Goal: Find specific page/section: Find specific page/section

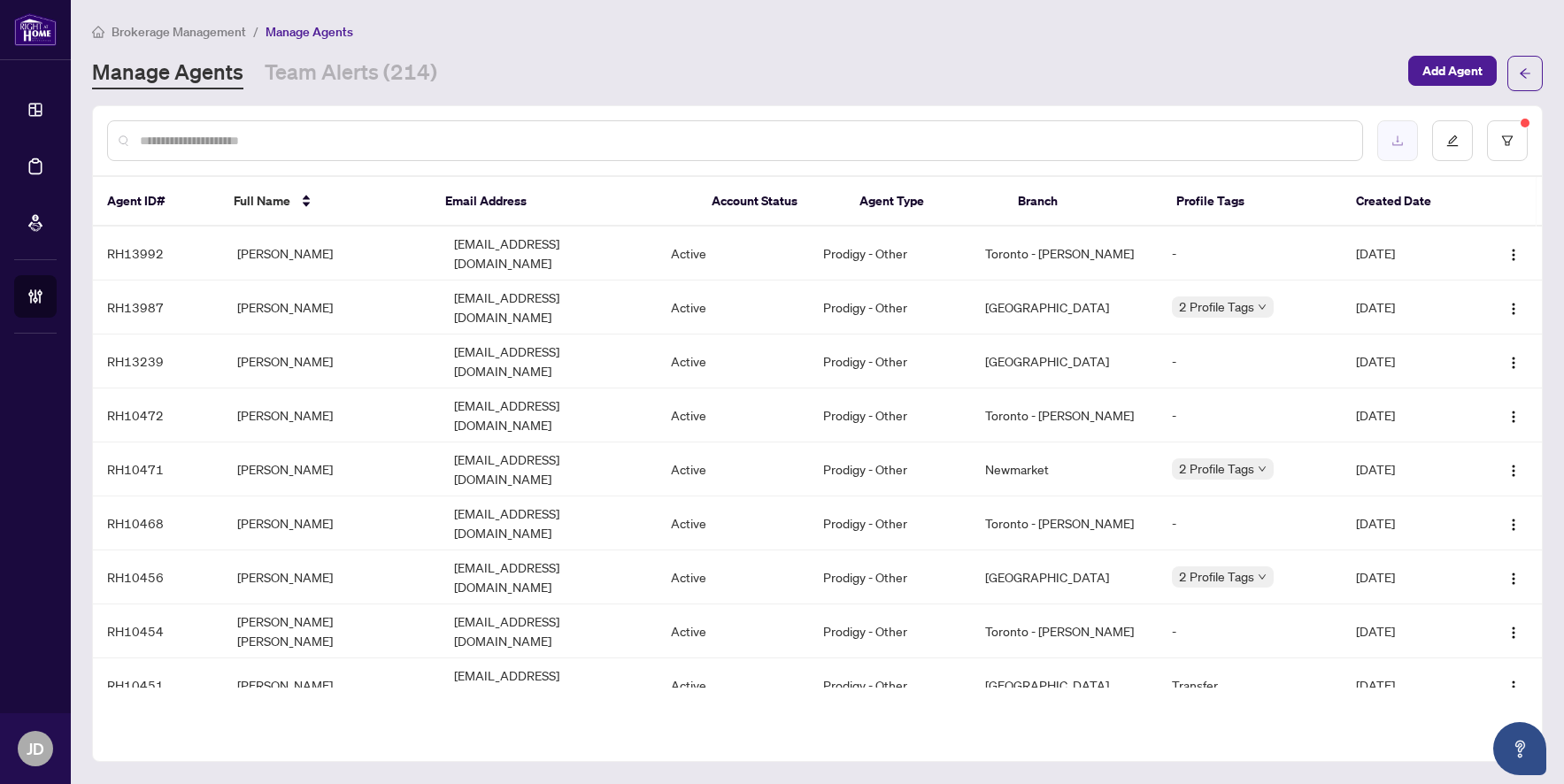
click at [1390, 148] on button "button" at bounding box center [1398, 141] width 41 height 41
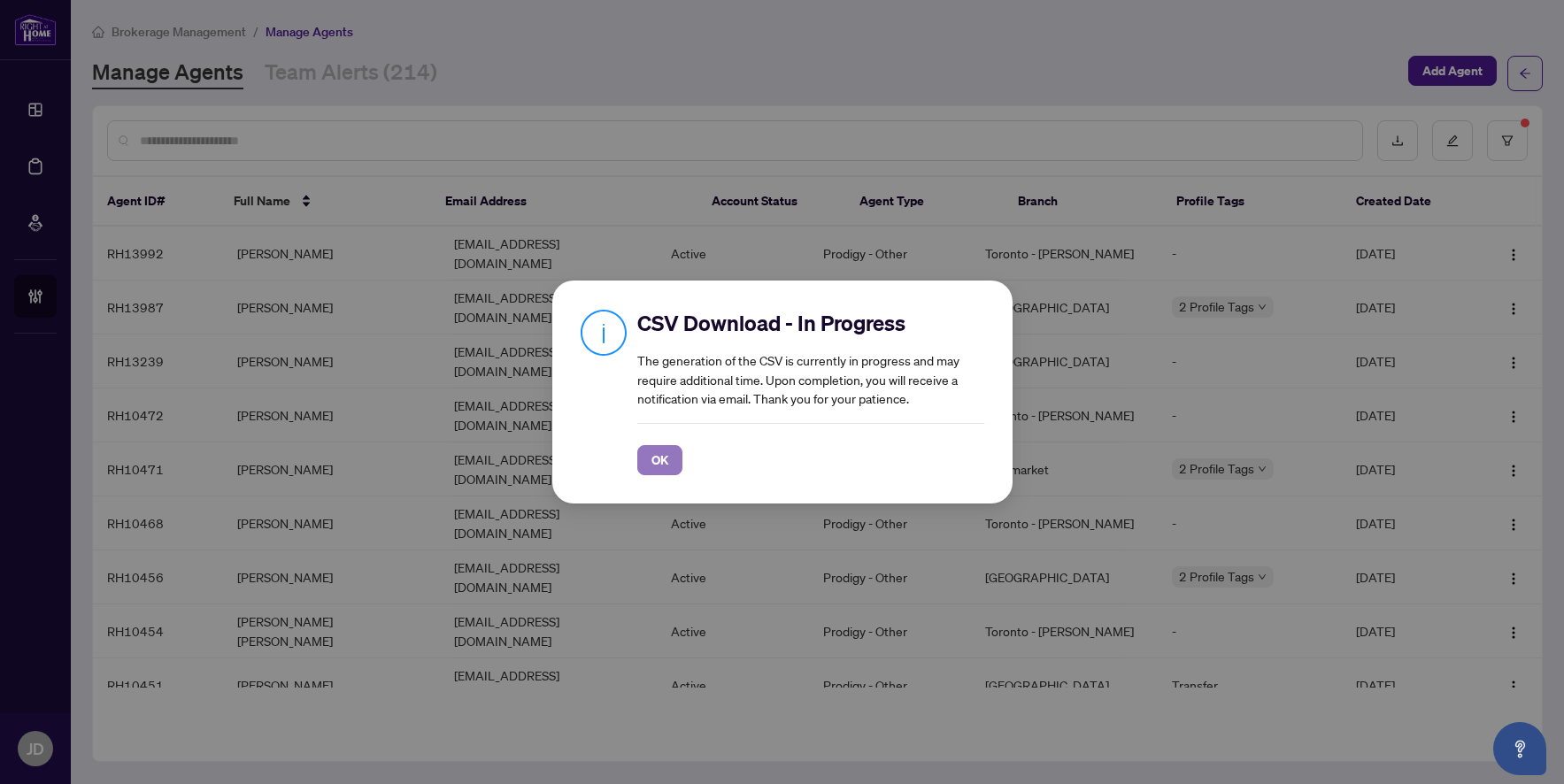
click at [652, 462] on span "OK" at bounding box center [660, 460] width 17 height 29
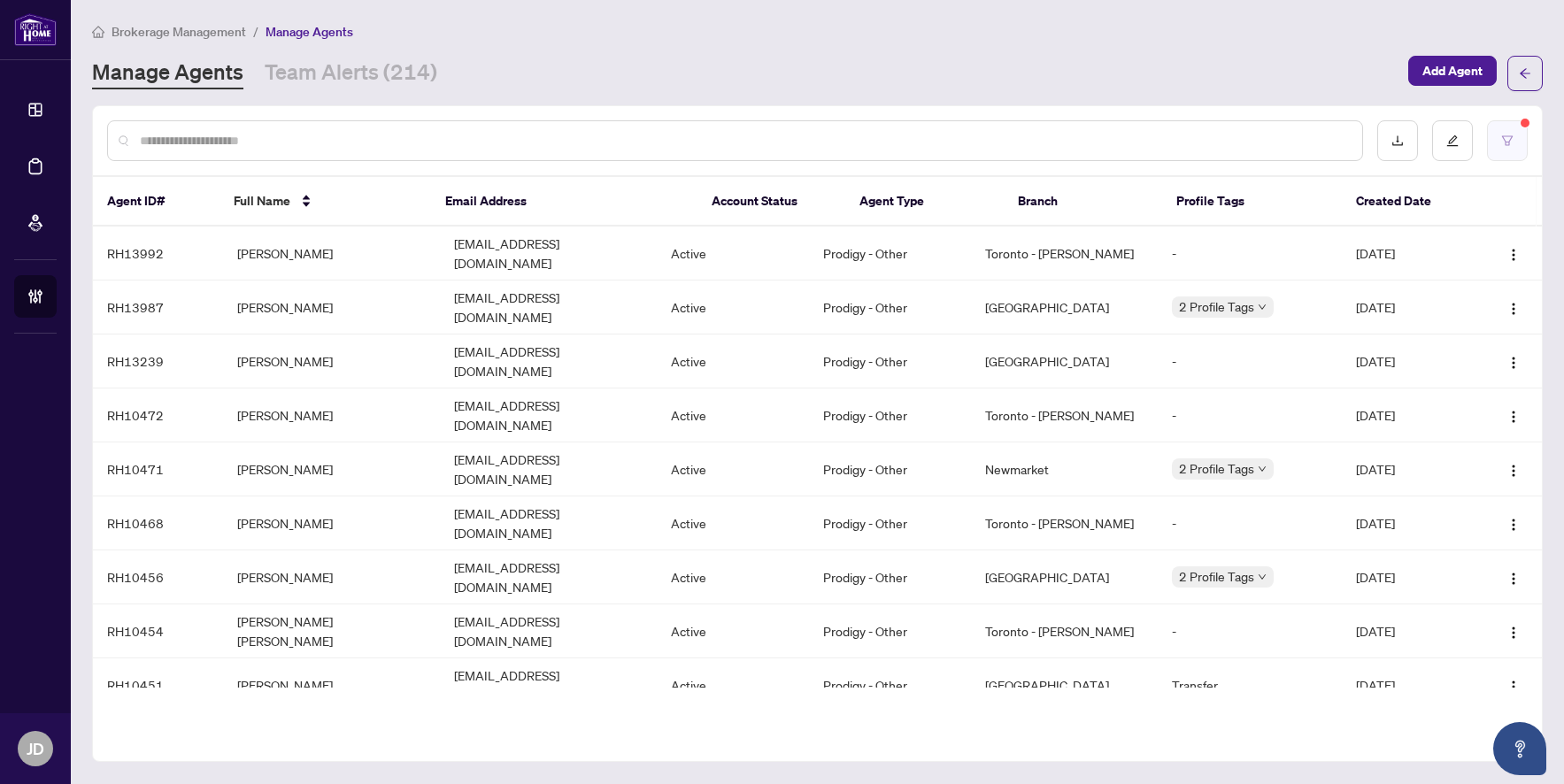
click at [1500, 148] on button "button" at bounding box center [1507, 141] width 41 height 41
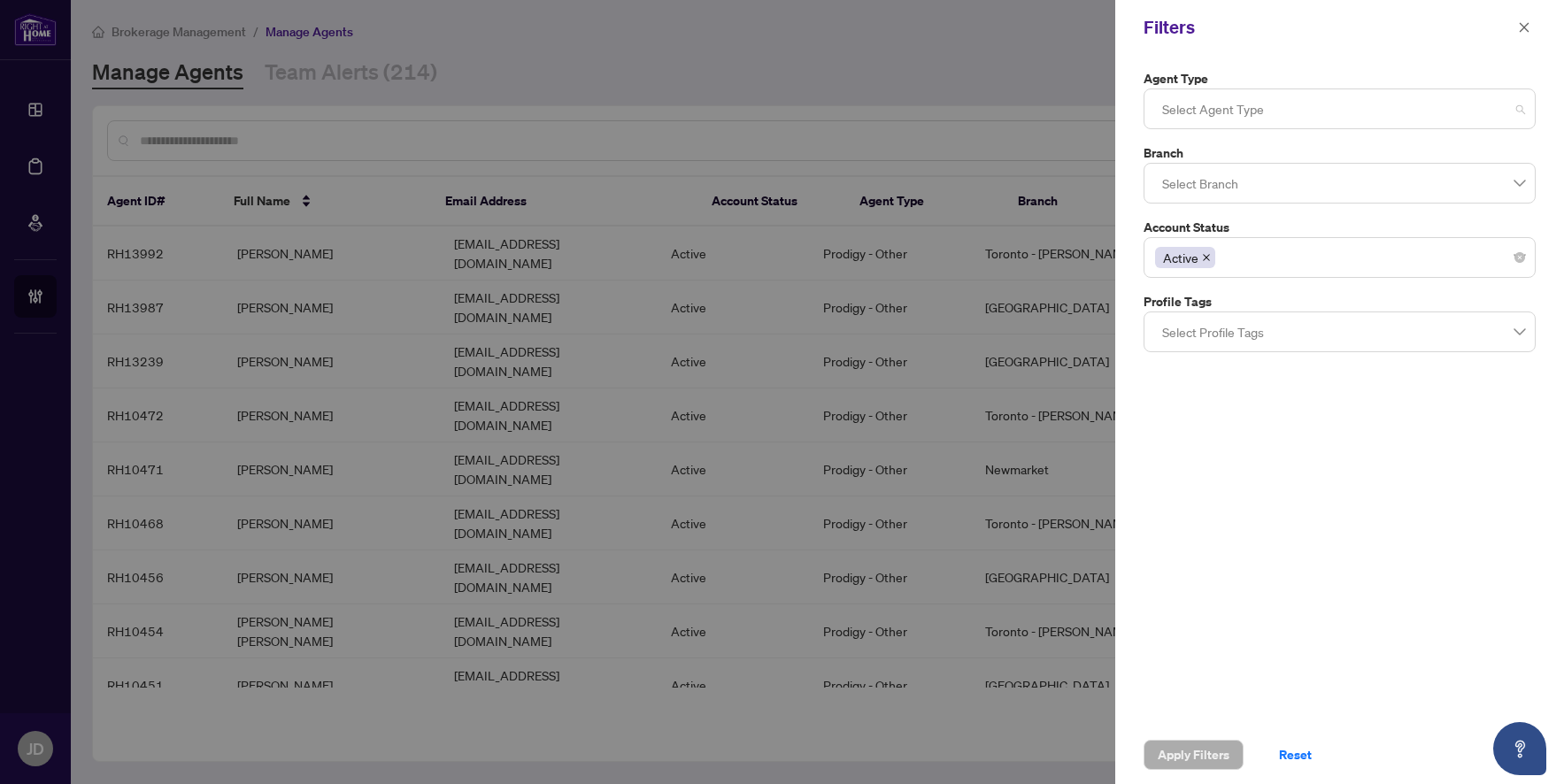
click at [1267, 119] on div at bounding box center [1339, 109] width 369 height 32
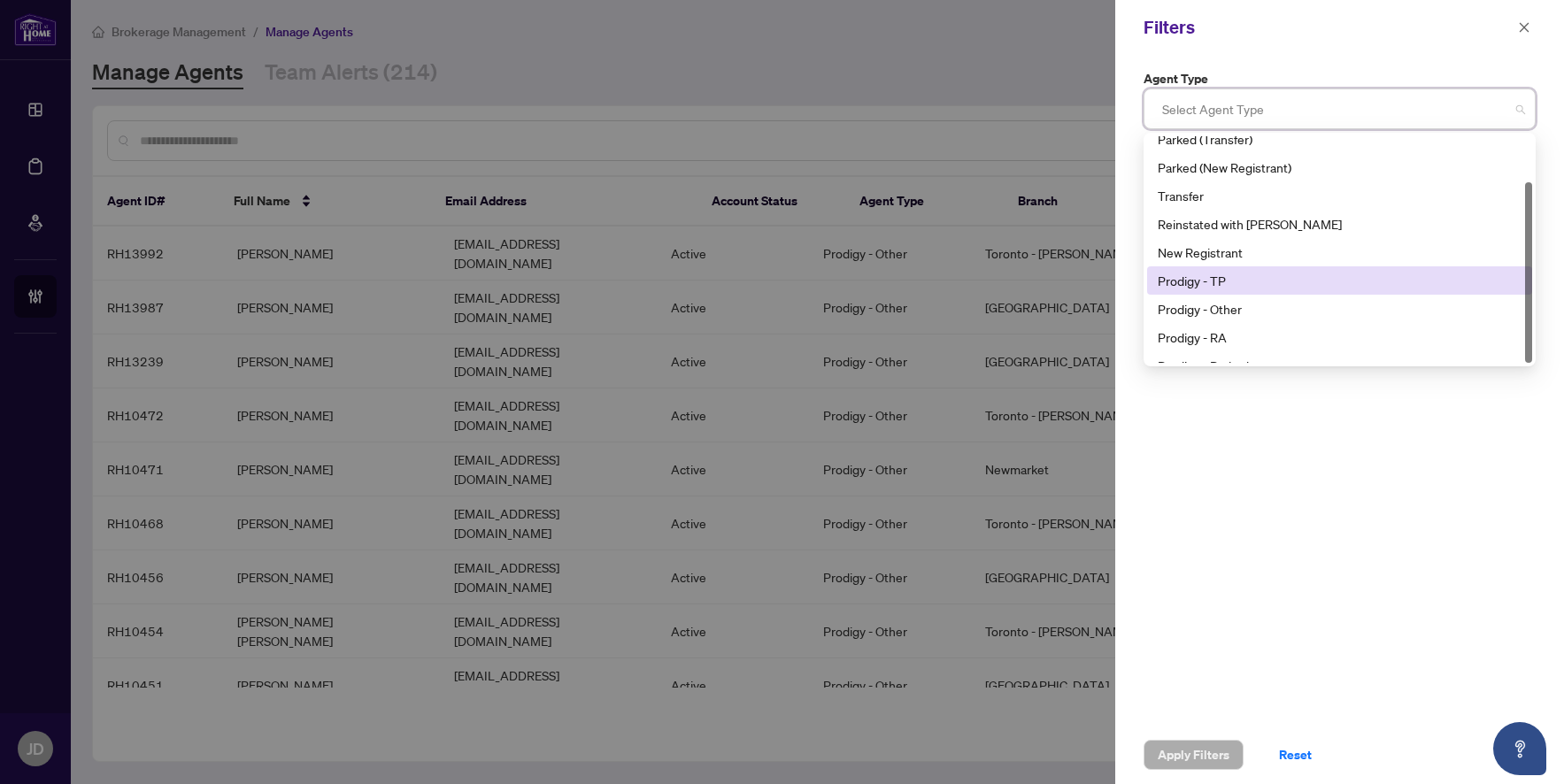
scroll to position [57, 0]
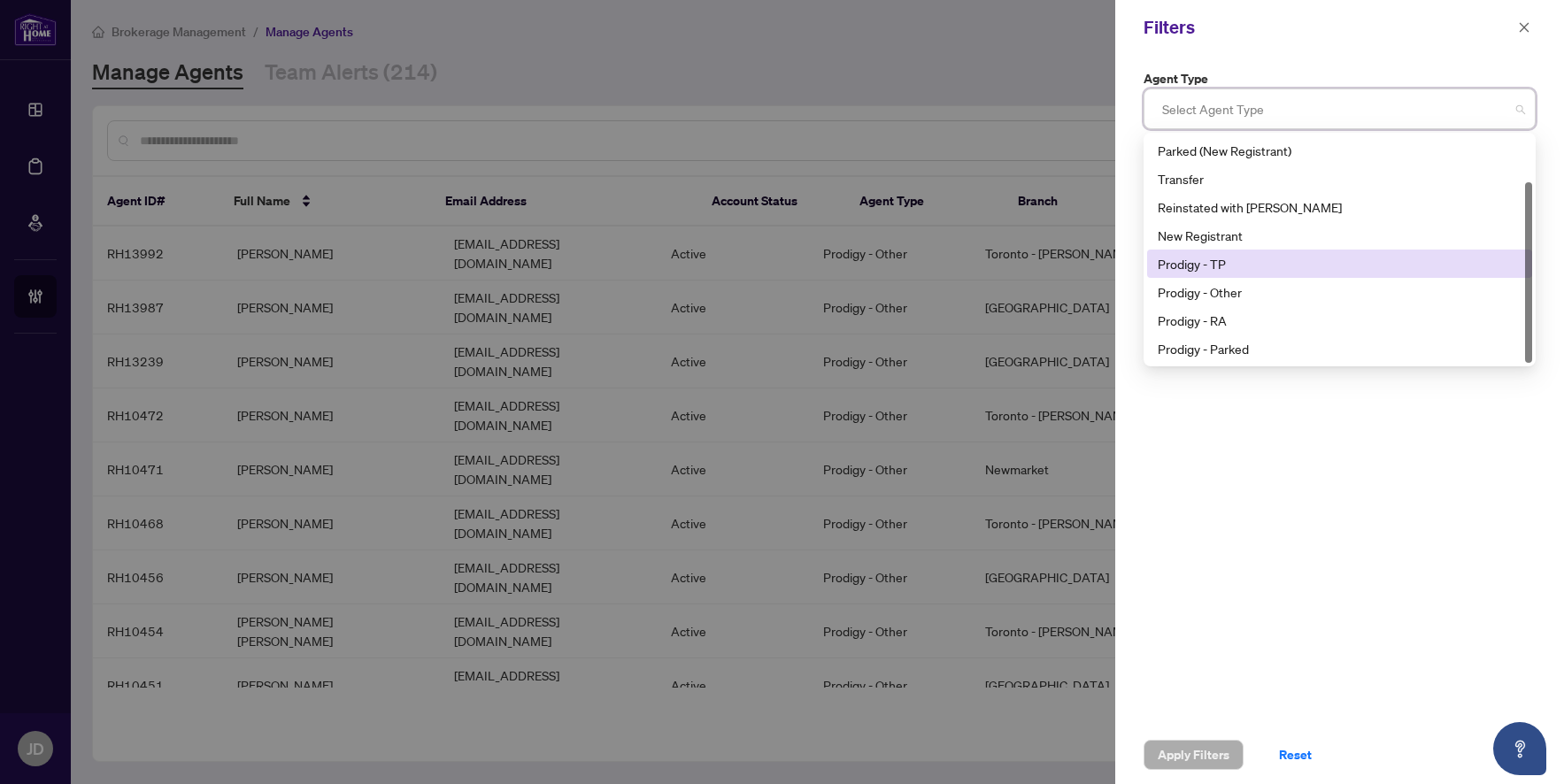
click at [1254, 265] on div "Prodigy - TP" at bounding box center [1339, 263] width 364 height 19
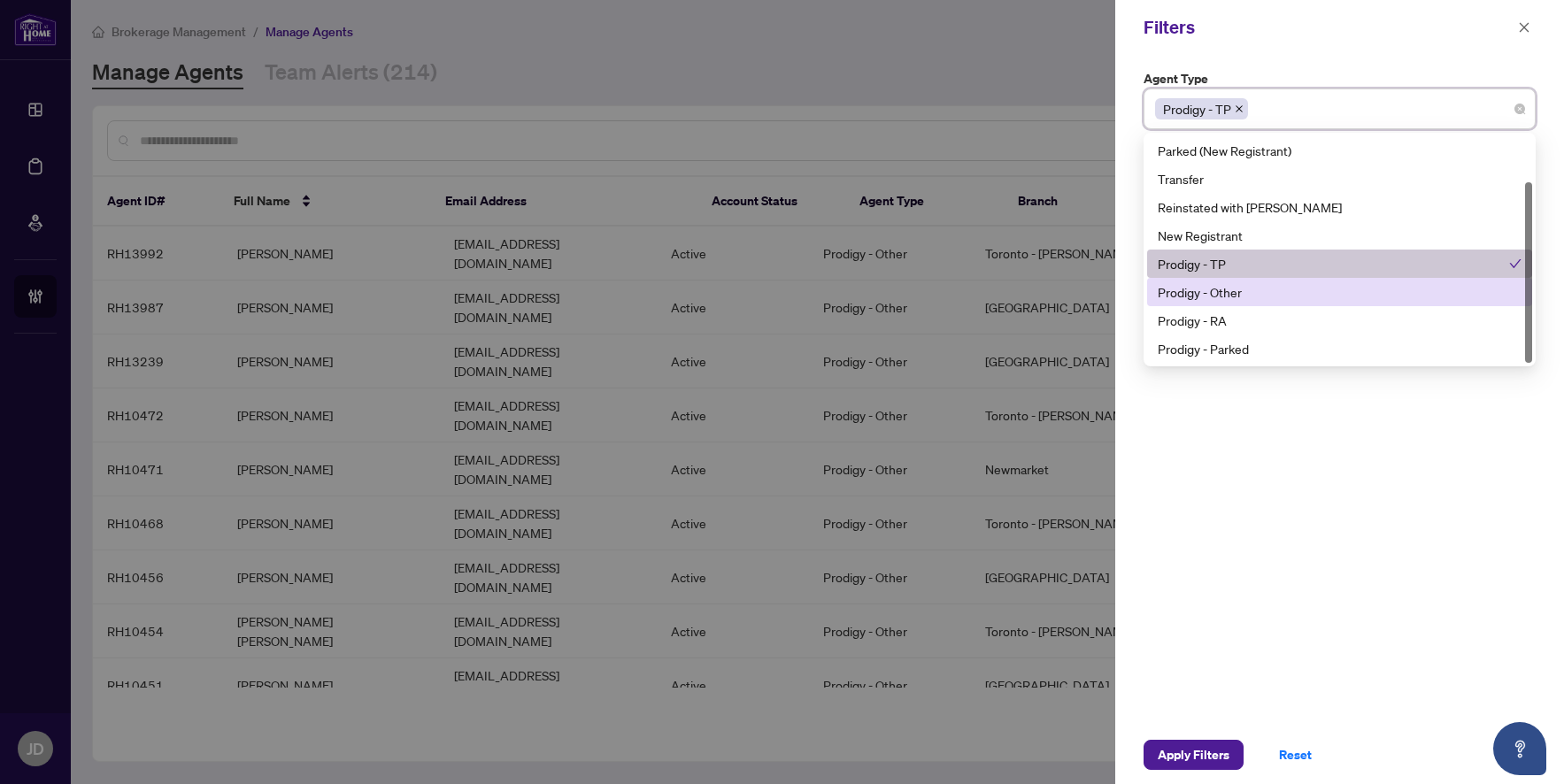
click at [1249, 302] on div "Prodigy - Other" at bounding box center [1339, 291] width 385 height 29
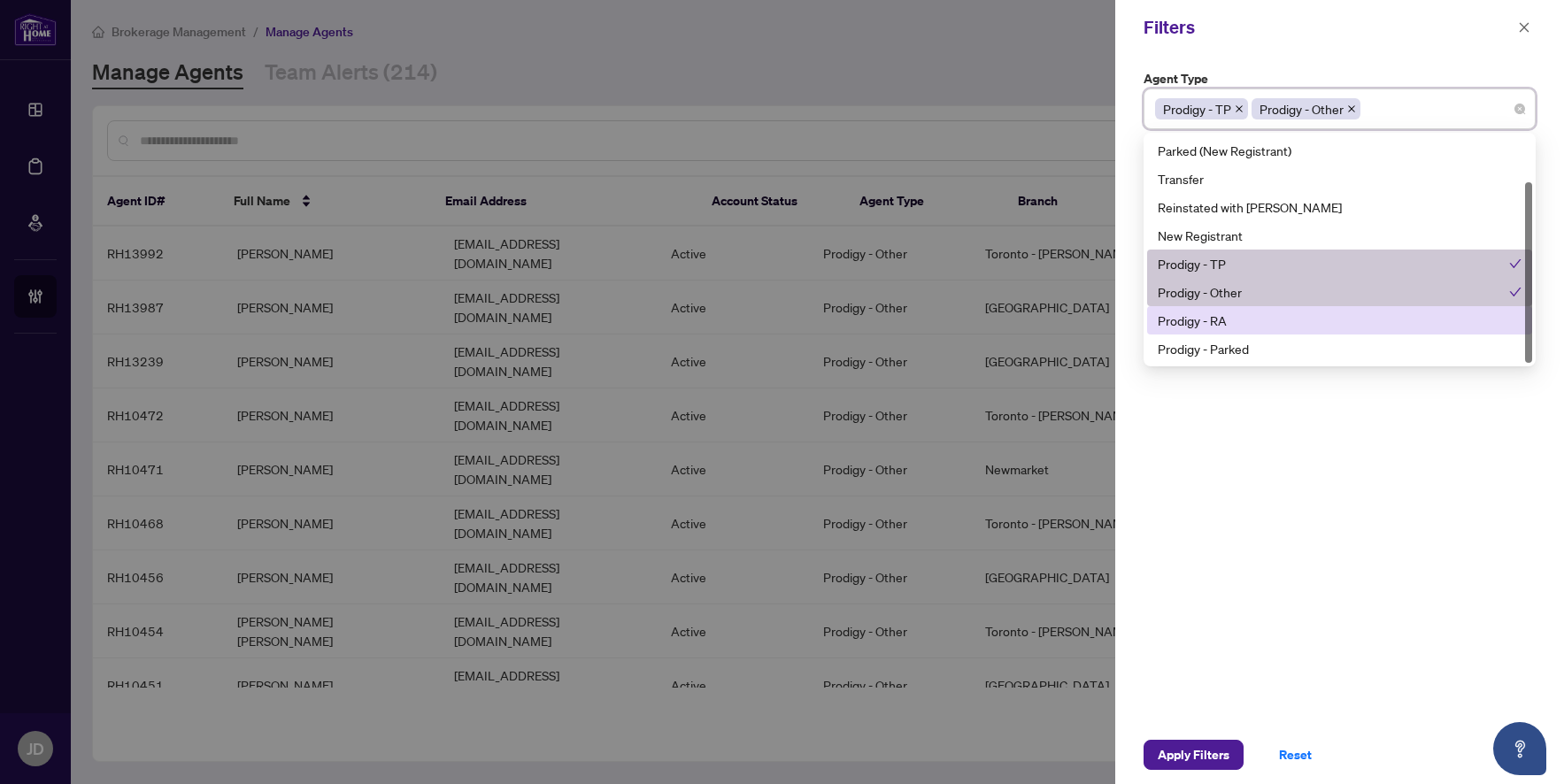
click at [1248, 314] on div "Prodigy - RA" at bounding box center [1339, 320] width 364 height 19
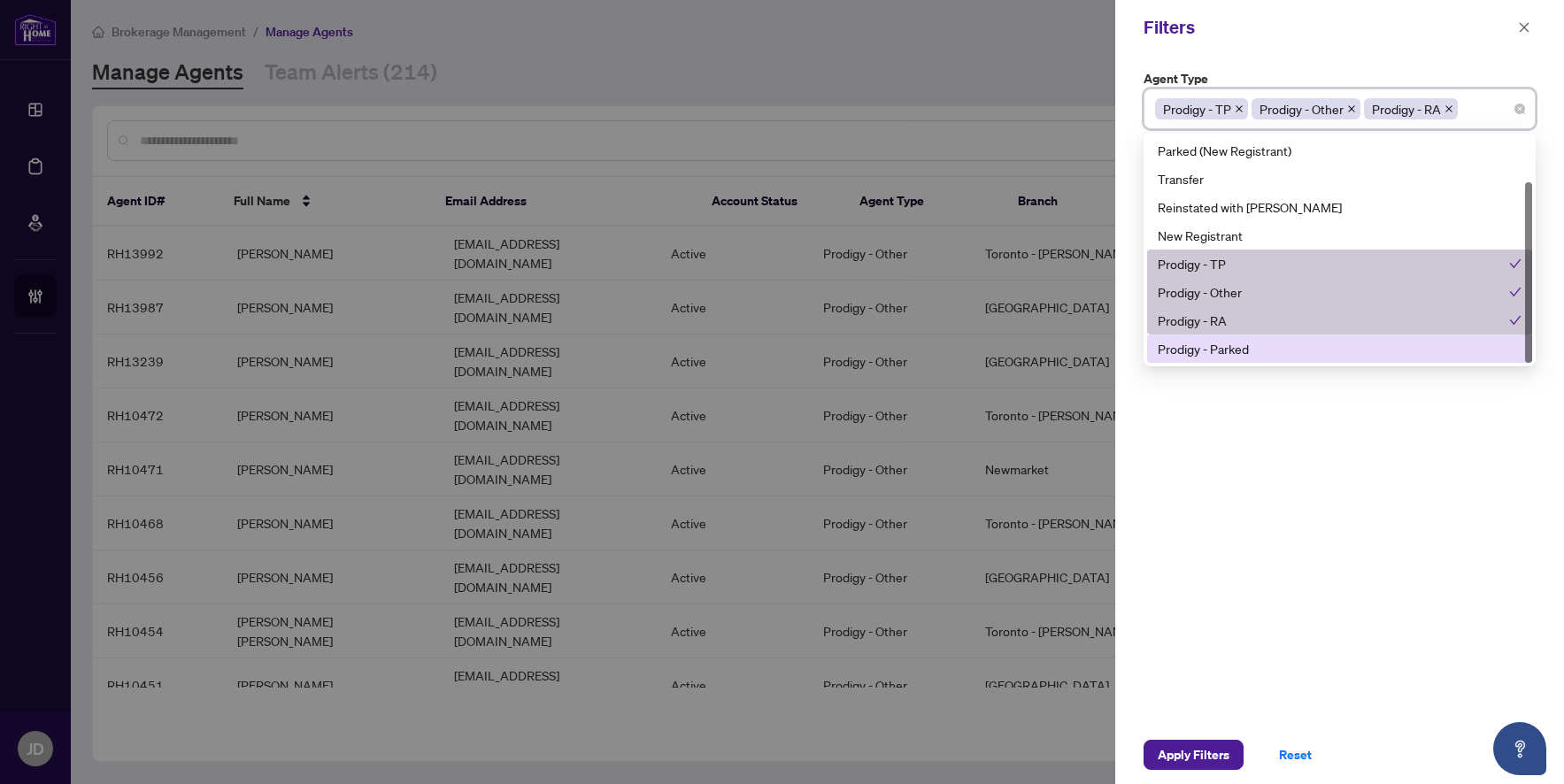
click at [1247, 339] on div "Prodigy - Parked" at bounding box center [1339, 348] width 364 height 19
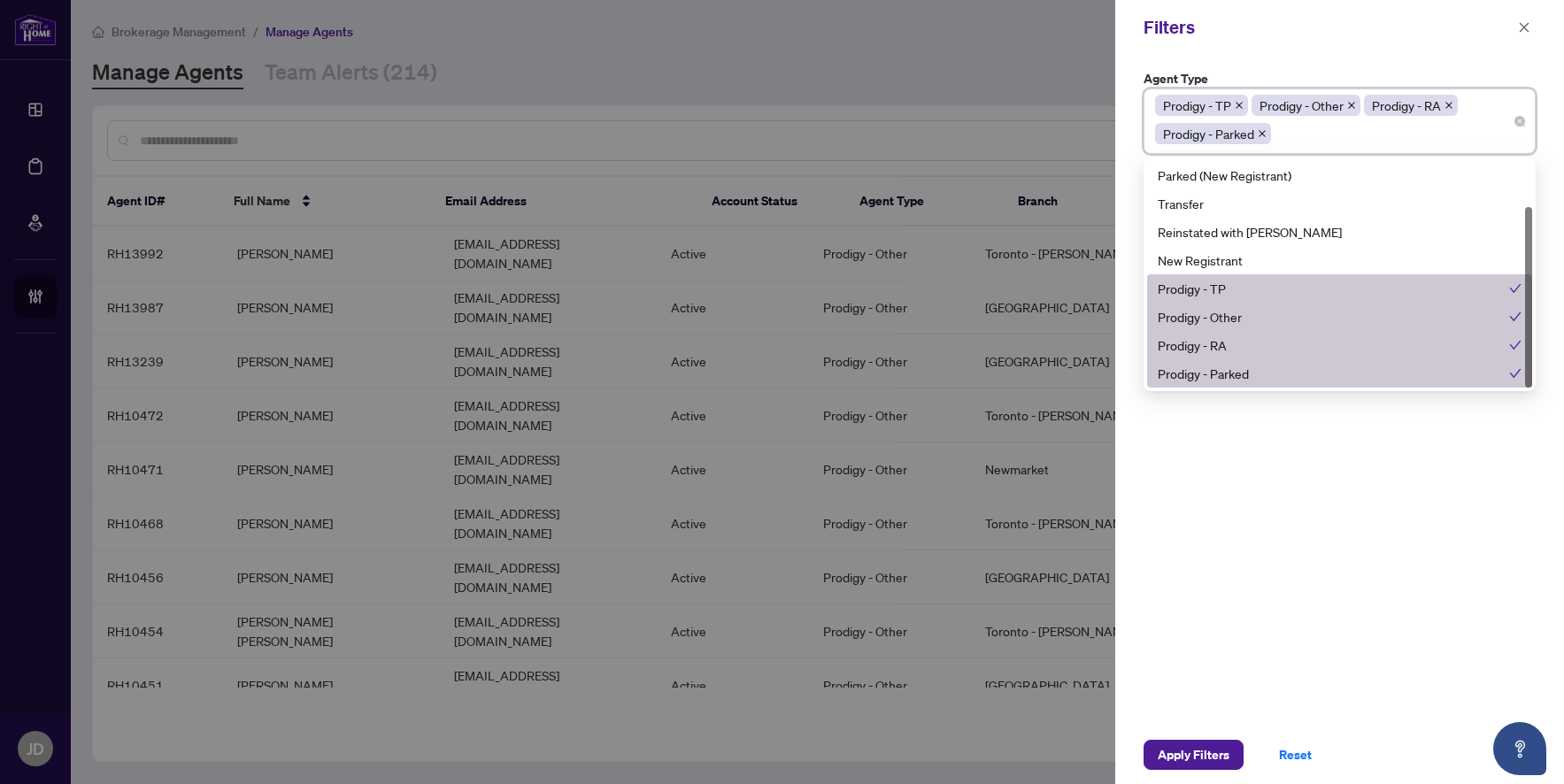
click at [1295, 503] on div "Agent Type Prodigy - TP Prodigy - Other Prodigy - RA Prodigy - Parked 11 13 Par…" at bounding box center [1339, 390] width 448 height 671
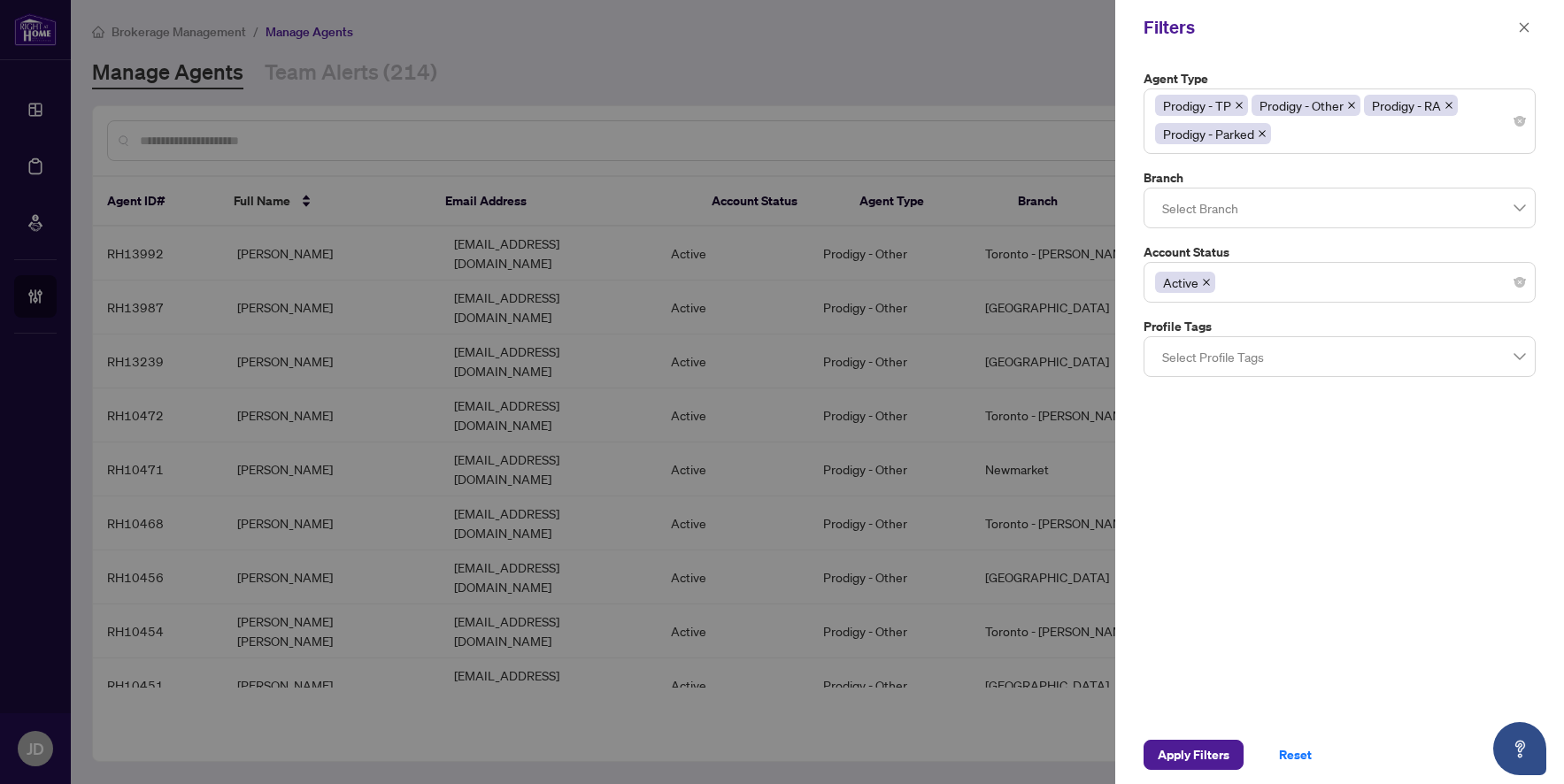
click at [1273, 298] on div "Active" at bounding box center [1339, 282] width 392 height 41
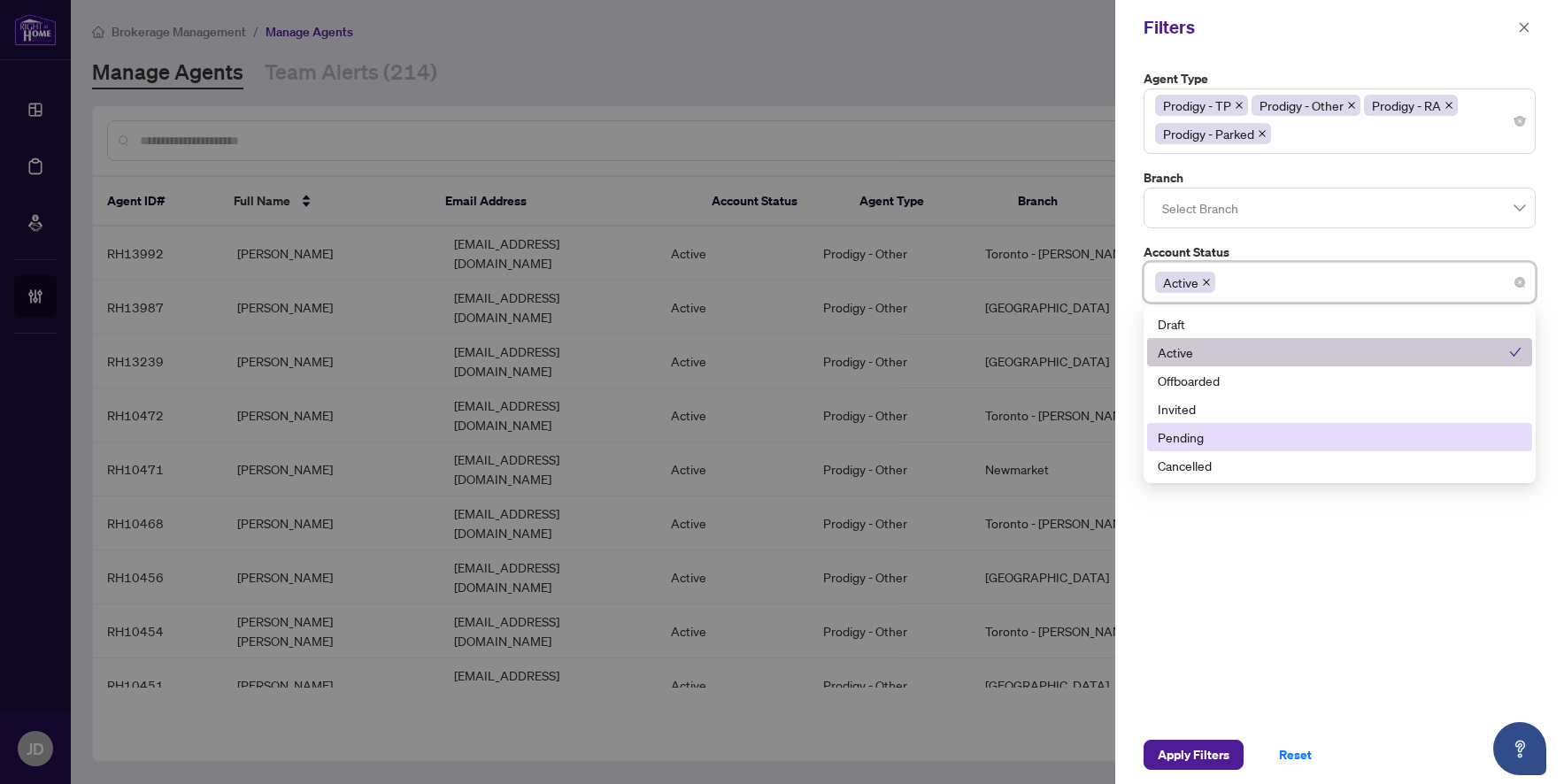
click at [1256, 429] on div "Pending" at bounding box center [1339, 437] width 364 height 19
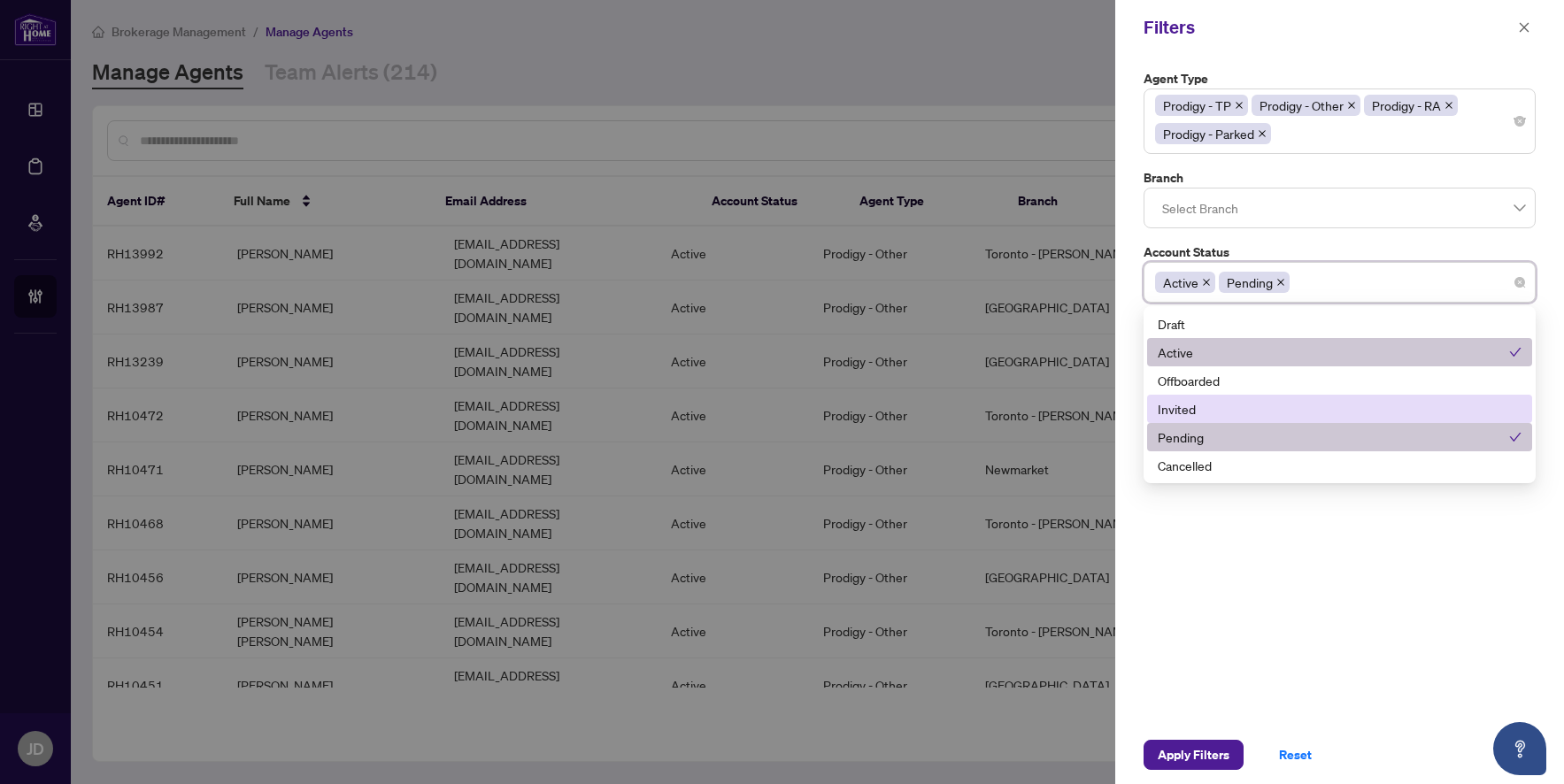
click at [1250, 408] on div "Invited" at bounding box center [1339, 408] width 364 height 19
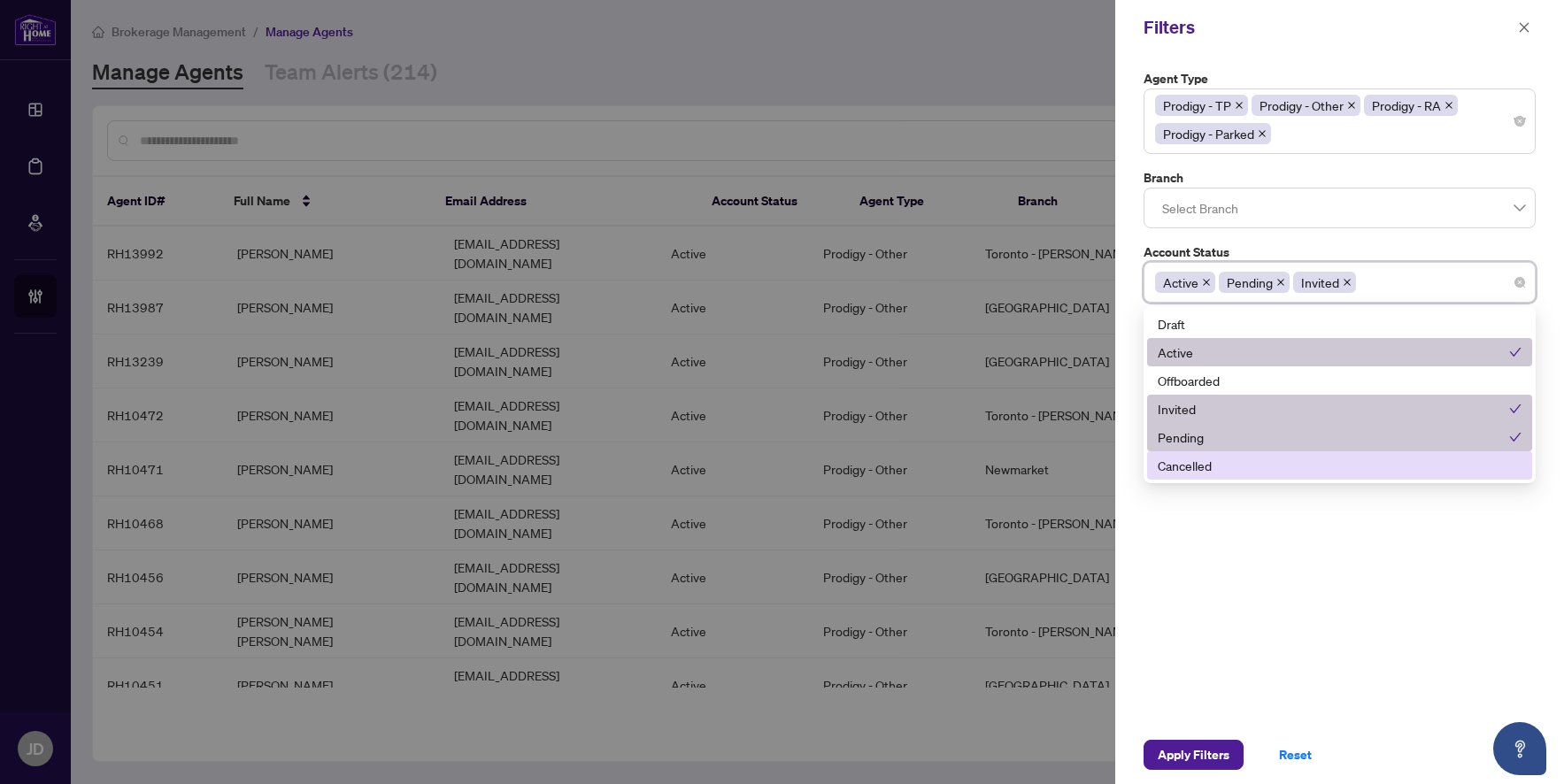
click at [1309, 560] on div "Agent Type Prodigy - TP Prodigy - Other Prodigy - RA Prodigy - Parked 11 13 Par…" at bounding box center [1339, 390] width 448 height 671
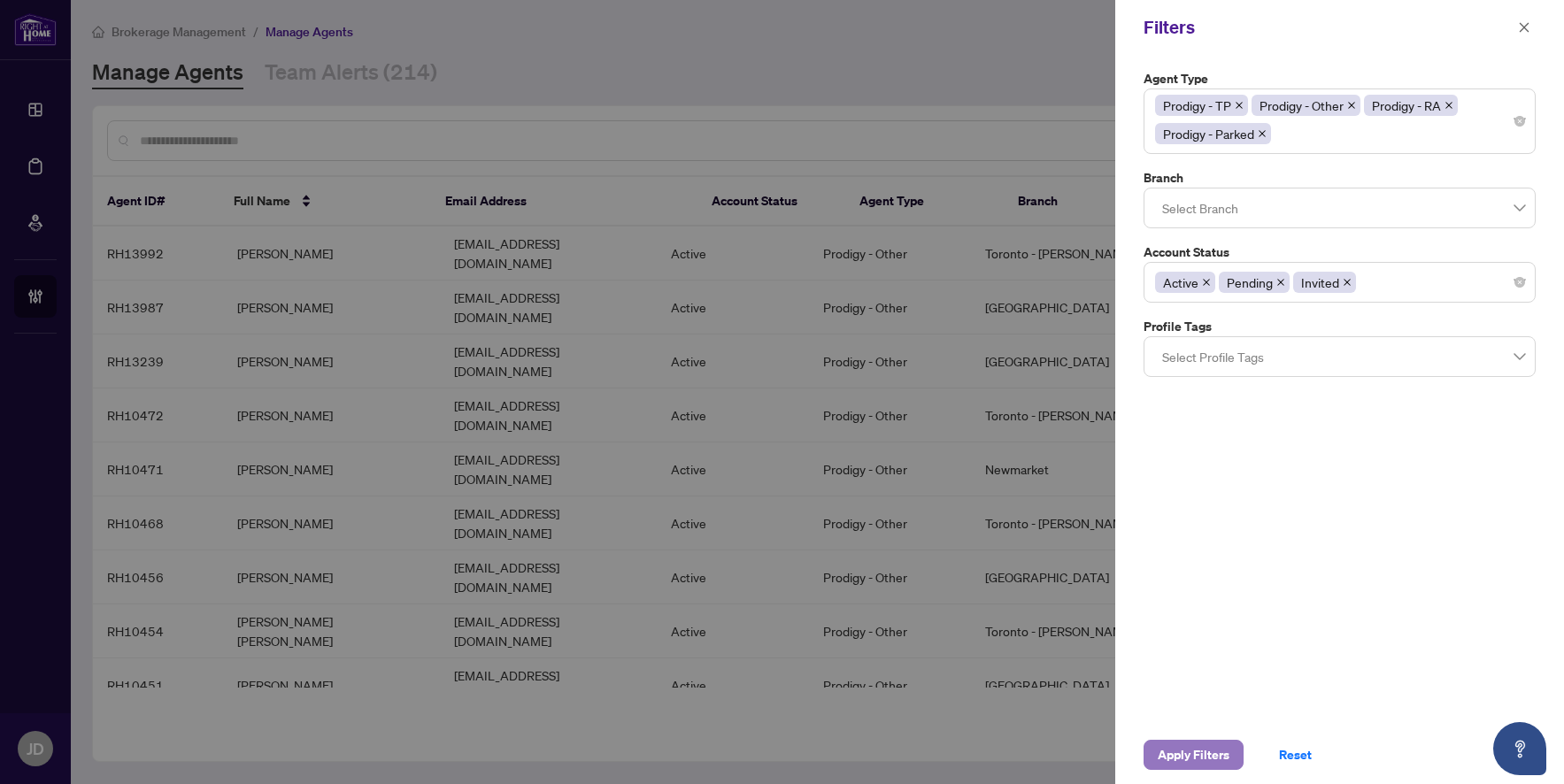
click at [1181, 753] on span "Apply Filters" at bounding box center [1193, 754] width 71 height 29
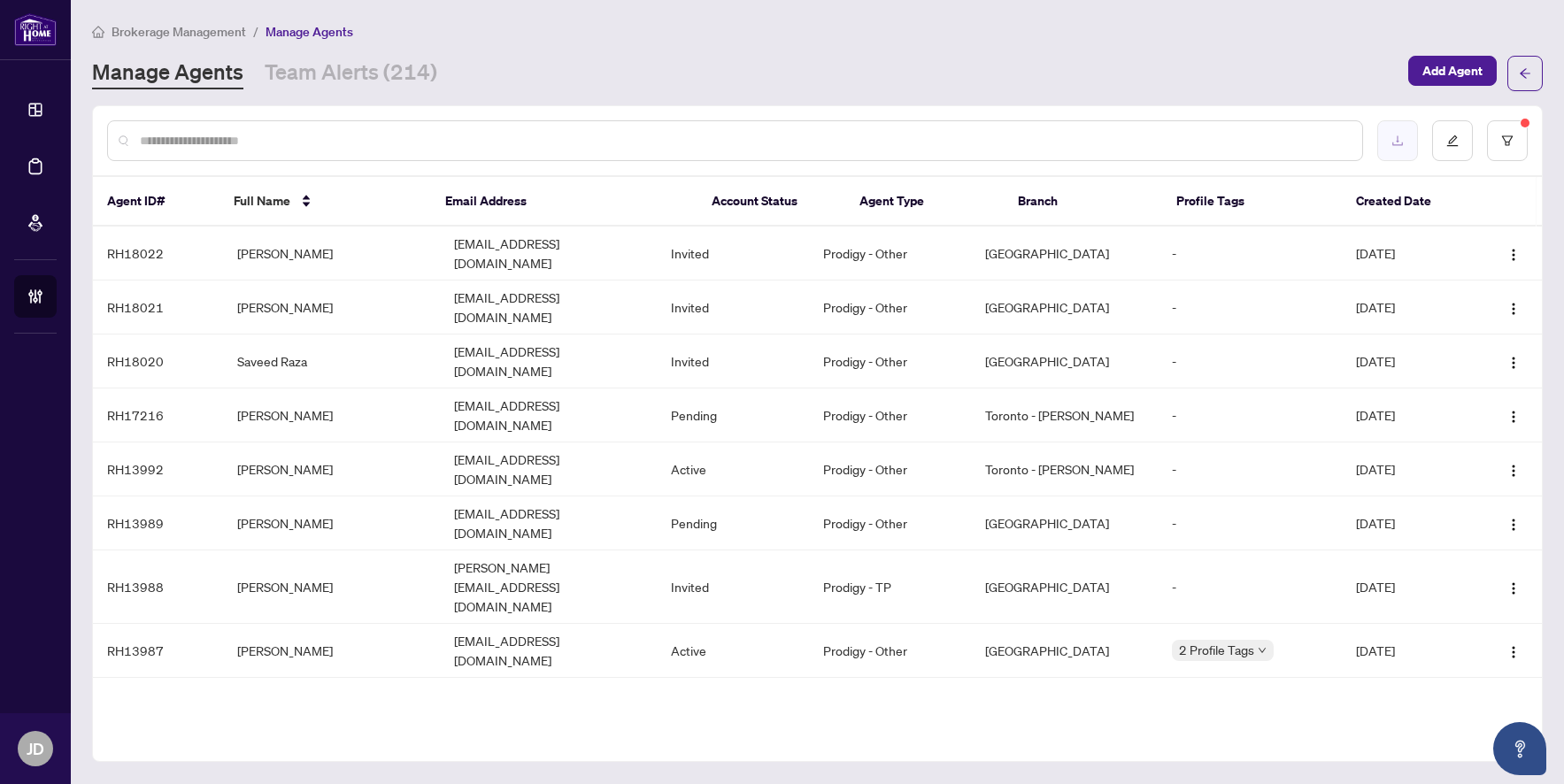
click at [1386, 135] on button "button" at bounding box center [1398, 141] width 41 height 41
